Goal: Transaction & Acquisition: Download file/media

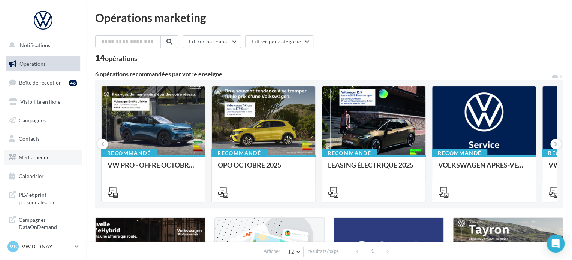
click at [67, 157] on link "Médiathèque" at bounding box center [42, 158] width 77 height 16
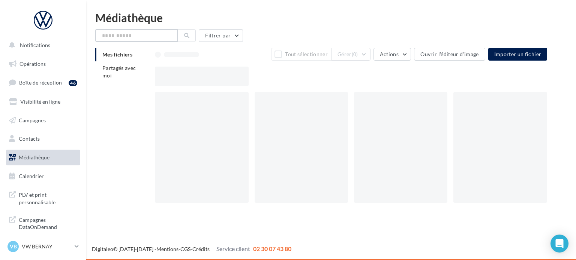
click at [134, 37] on input "text" at bounding box center [136, 35] width 82 height 13
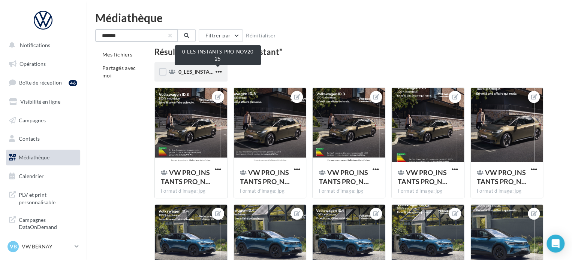
type input "*******"
click at [193, 72] on span "0_LES_INSTANTS_PRO_NOV2025" at bounding box center [218, 72] width 81 height 6
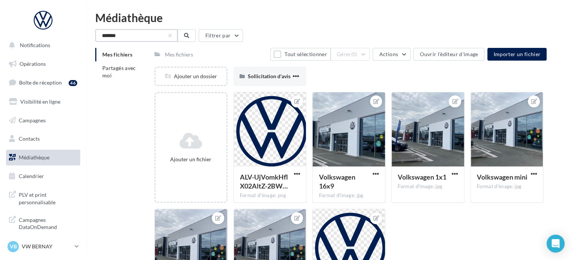
click at [129, 35] on input "*******" at bounding box center [136, 35] width 82 height 13
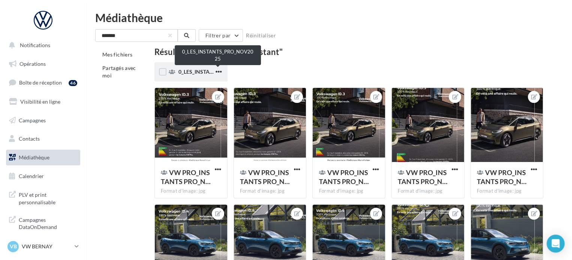
click at [182, 70] on span "0_LES_INSTANTS_PRO_NOV2025" at bounding box center [218, 72] width 81 height 6
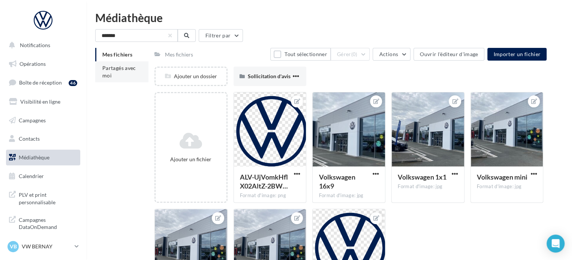
click at [136, 65] on li "Partagés avec moi" at bounding box center [121, 71] width 53 height 21
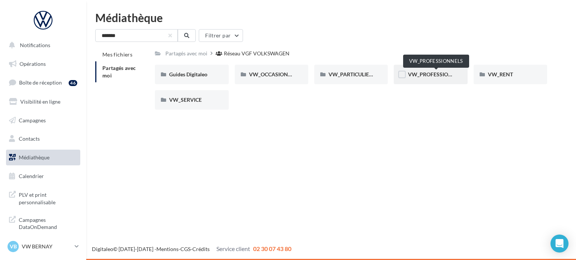
click at [447, 76] on span "VW_PROFESSIONNELS" at bounding box center [436, 74] width 57 height 6
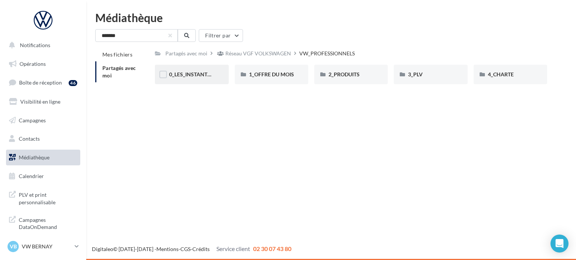
click at [198, 78] on div "0_LES_INSTANTS_PRO_NOV2025" at bounding box center [191, 74] width 45 height 7
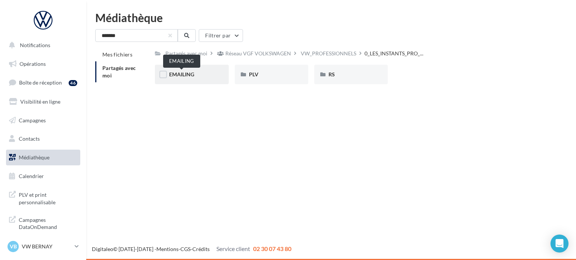
click at [175, 75] on span "EMAILING" at bounding box center [181, 74] width 25 height 6
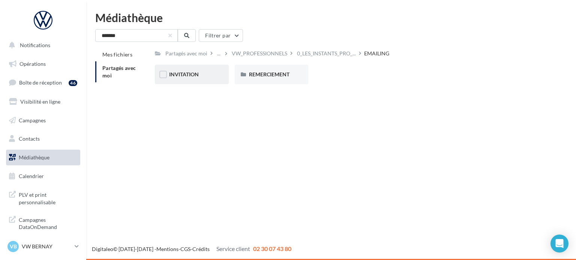
click at [207, 75] on div "INVITATION" at bounding box center [191, 74] width 45 height 7
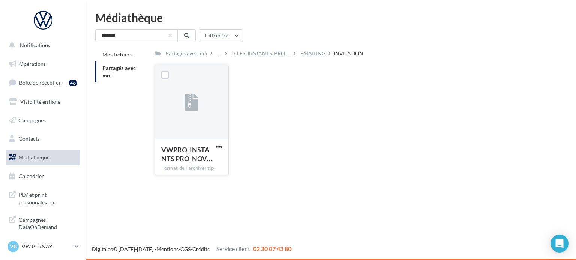
click at [214, 147] on button "button" at bounding box center [218, 147] width 9 height 7
click at [181, 163] on button "Télécharger" at bounding box center [186, 161] width 75 height 19
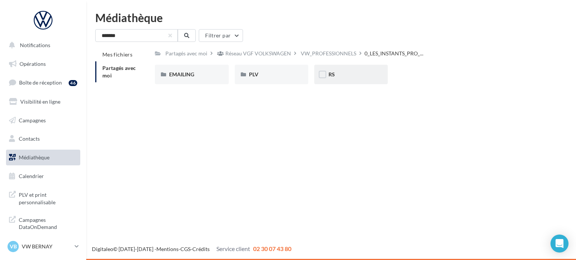
click at [370, 72] on div "RS" at bounding box center [350, 74] width 45 height 7
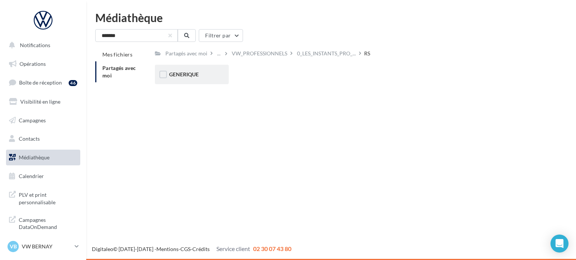
click at [222, 70] on div "GENERIQUE" at bounding box center [191, 74] width 73 height 19
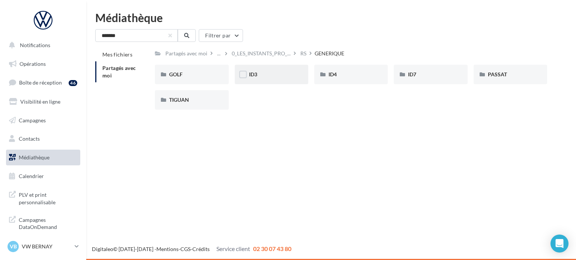
click at [293, 73] on div "ID3" at bounding box center [271, 74] width 45 height 7
